Goal: Book appointment/travel/reservation

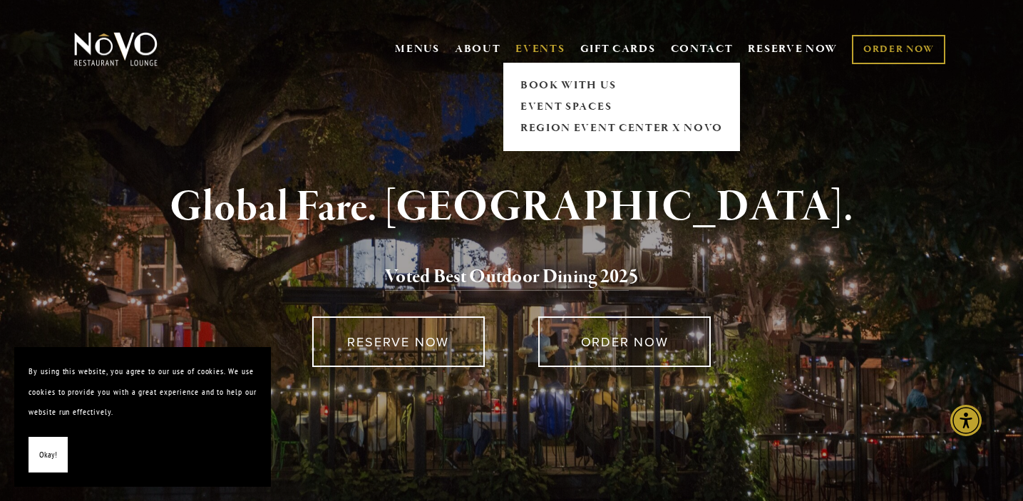
click at [517, 48] on link "EVENTS" at bounding box center [540, 49] width 49 height 14
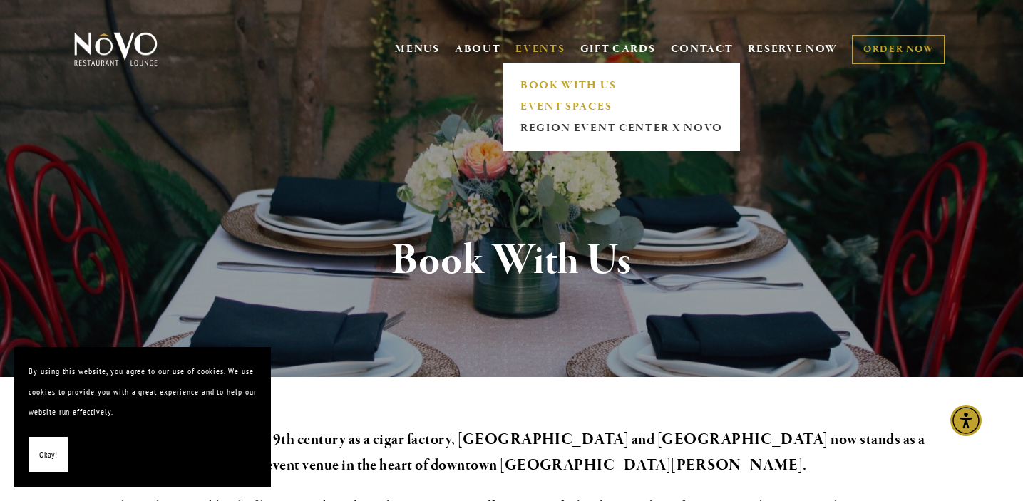
click at [546, 111] on link "EVENT SPACES" at bounding box center [622, 106] width 212 height 21
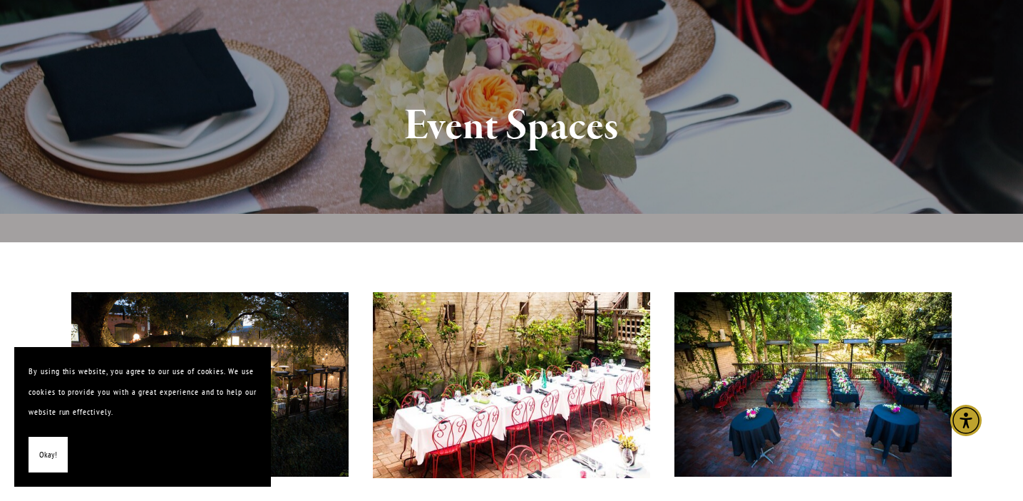
scroll to position [178, 0]
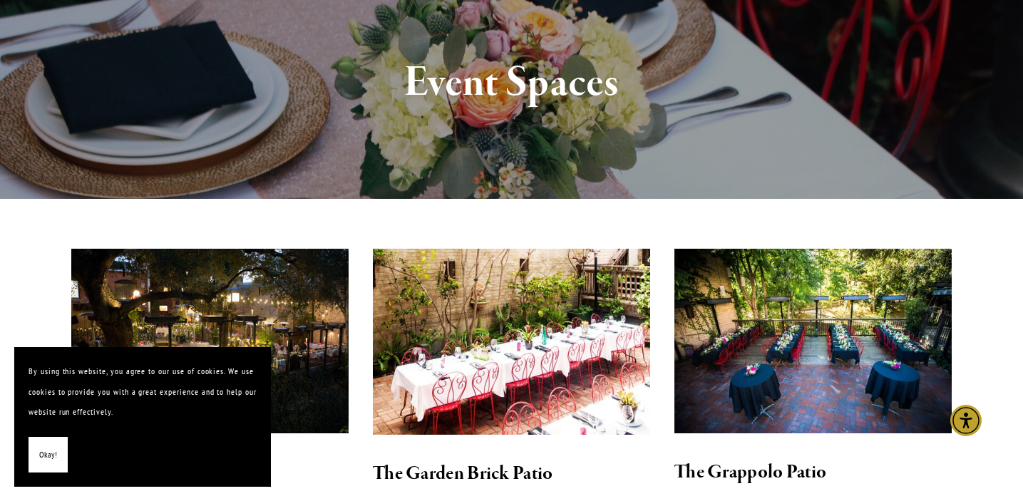
click at [46, 459] on span "Okay!" at bounding box center [48, 455] width 18 height 21
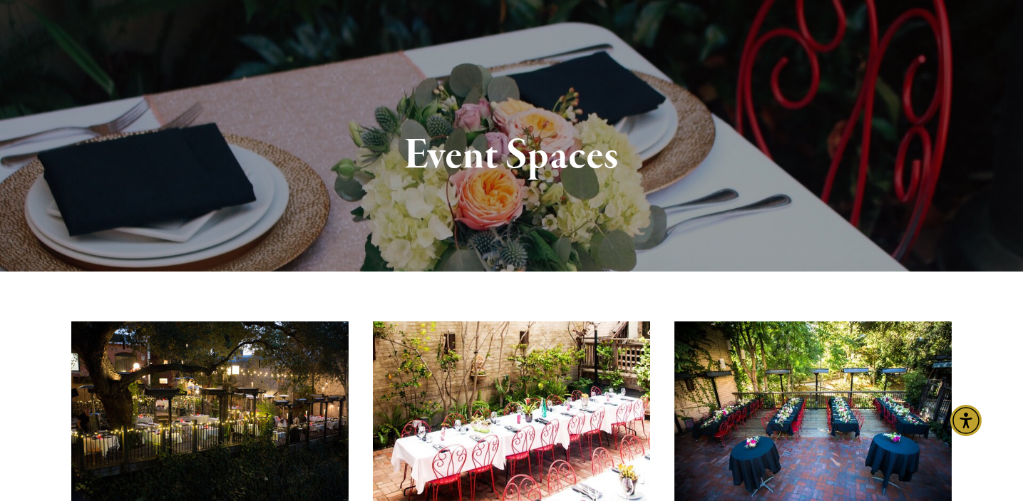
scroll to position [0, 0]
